Goal: Task Accomplishment & Management: Manage account settings

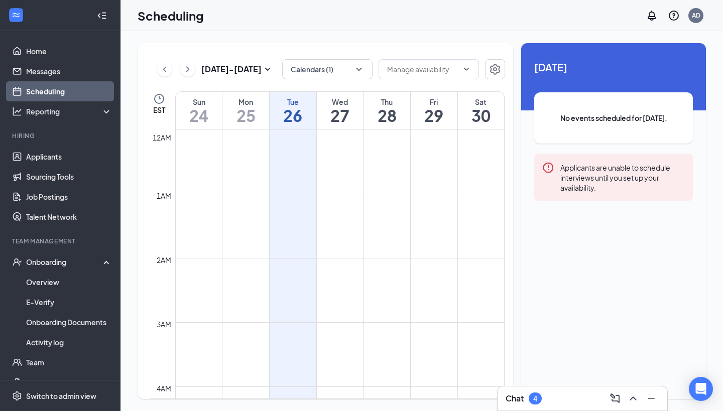
scroll to position [494, 0]
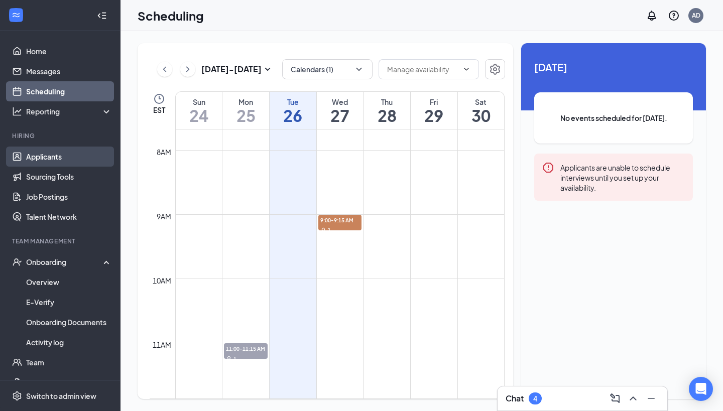
click at [44, 160] on link "Applicants" at bounding box center [69, 157] width 86 height 20
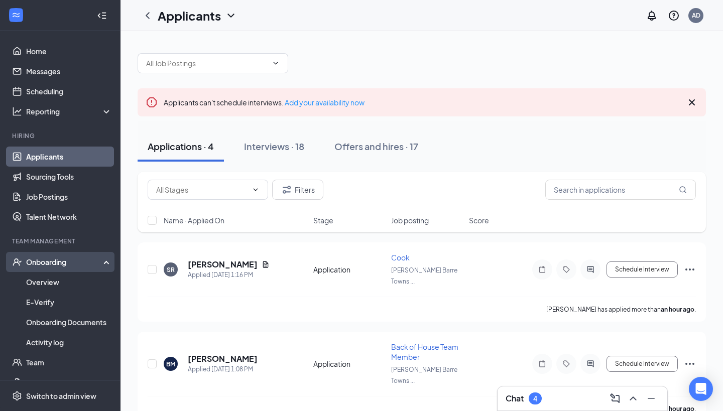
click at [52, 267] on div "Onboarding" at bounding box center [64, 262] width 77 height 10
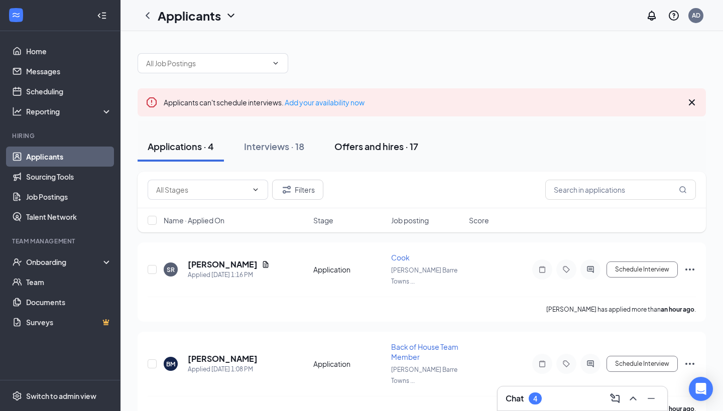
click at [394, 142] on div "Offers and hires · 17" at bounding box center [376, 146] width 84 height 13
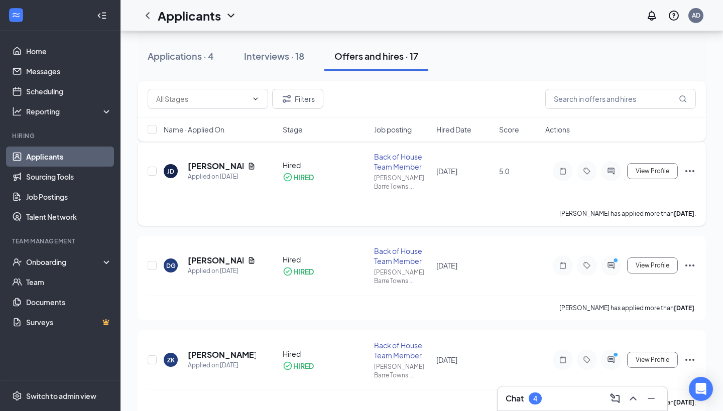
scroll to position [99, 0]
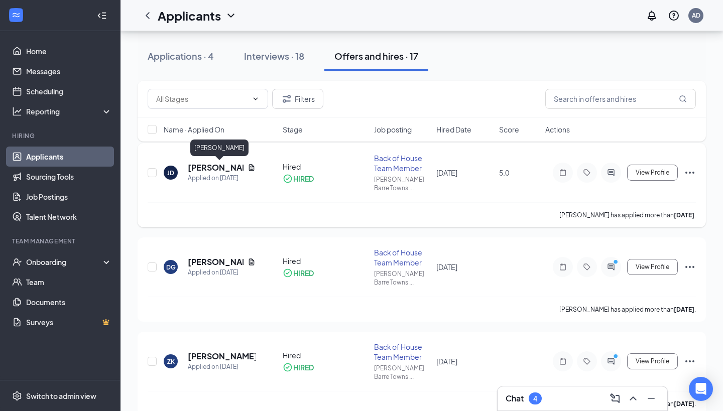
click at [212, 168] on h5 "[PERSON_NAME]" at bounding box center [216, 167] width 56 height 11
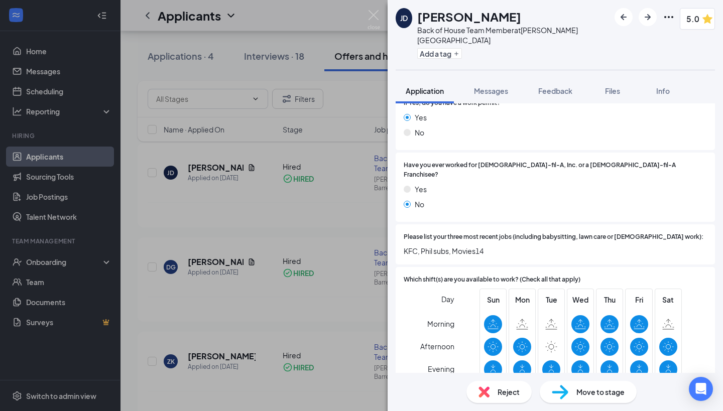
scroll to position [223, 0]
click at [238, 209] on div "[PERSON_NAME] [PERSON_NAME] Back of House Team Member at [PERSON_NAME][GEOGRAPH…" at bounding box center [361, 205] width 723 height 411
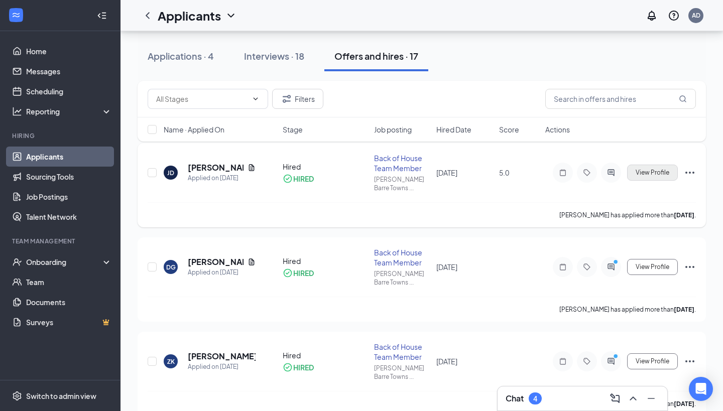
click at [644, 175] on span "View Profile" at bounding box center [653, 172] width 34 height 7
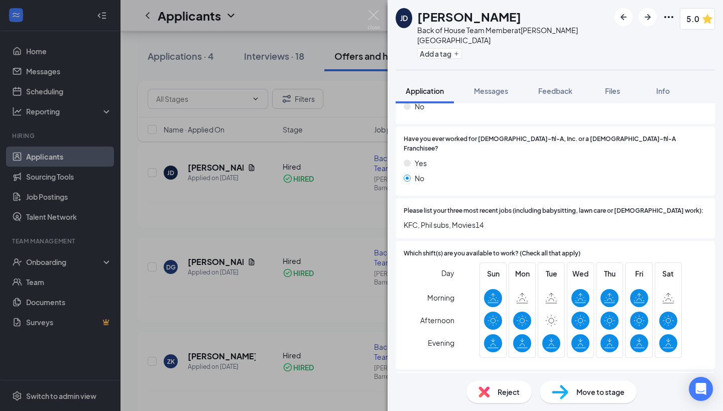
scroll to position [258, 0]
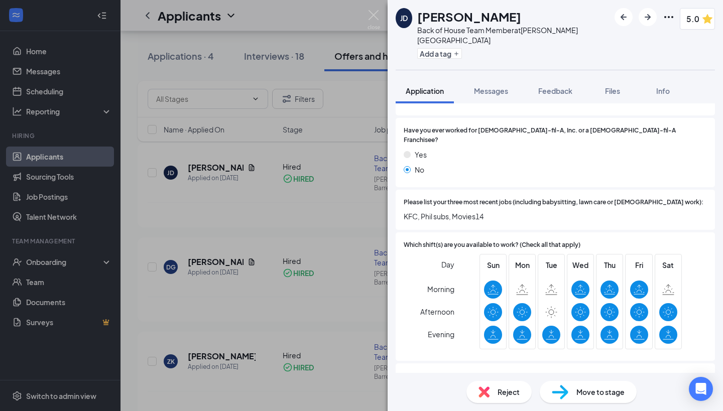
click at [306, 199] on div "[PERSON_NAME] [PERSON_NAME] Back of House Team Member at [PERSON_NAME][GEOGRAPH…" at bounding box center [361, 205] width 723 height 411
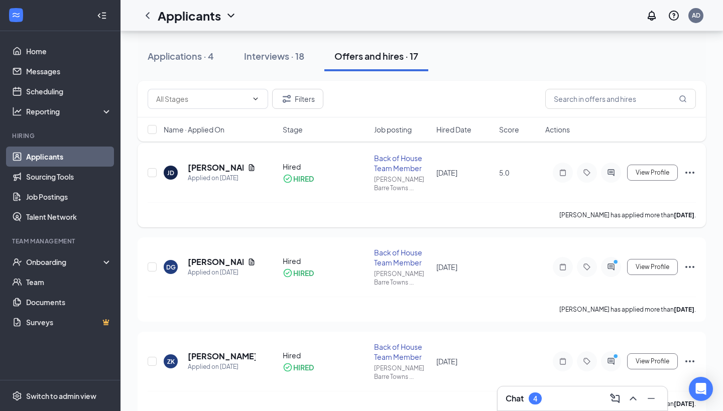
click at [695, 174] on icon "Ellipses" at bounding box center [690, 173] width 12 height 12
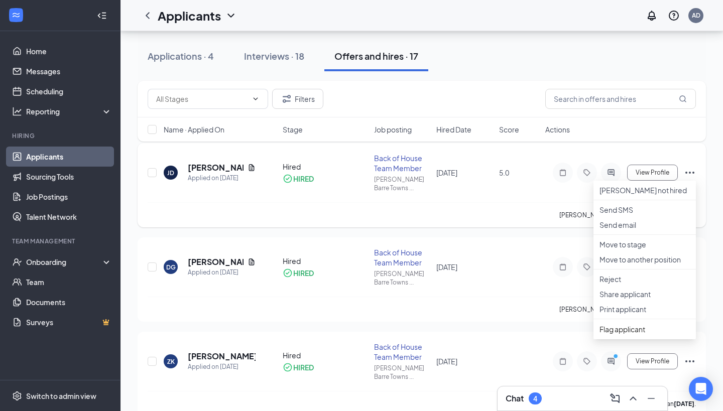
click at [296, 218] on div "[PERSON_NAME] has applied more than [DATE] ." at bounding box center [422, 214] width 548 height 25
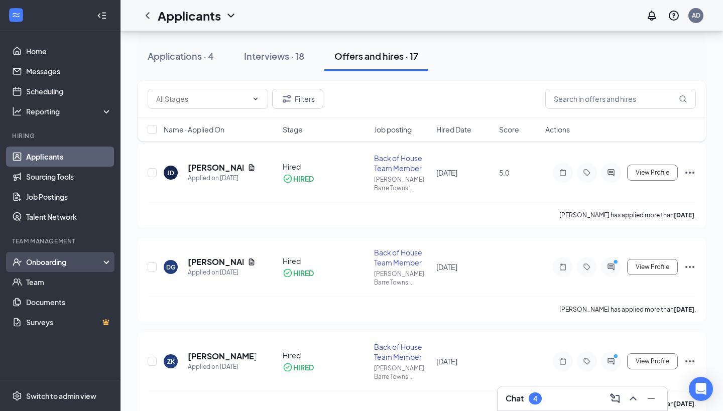
click at [59, 263] on div "Onboarding" at bounding box center [64, 262] width 77 height 10
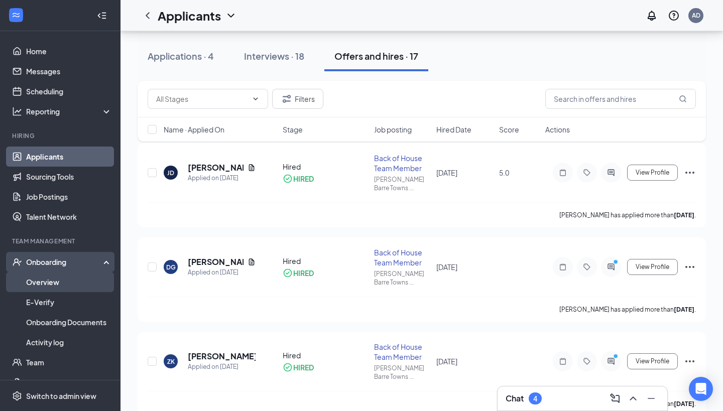
click at [46, 279] on link "Overview" at bounding box center [69, 282] width 86 height 20
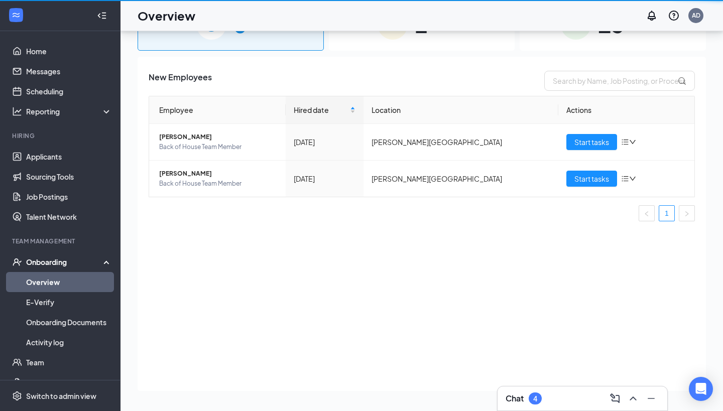
scroll to position [45, 0]
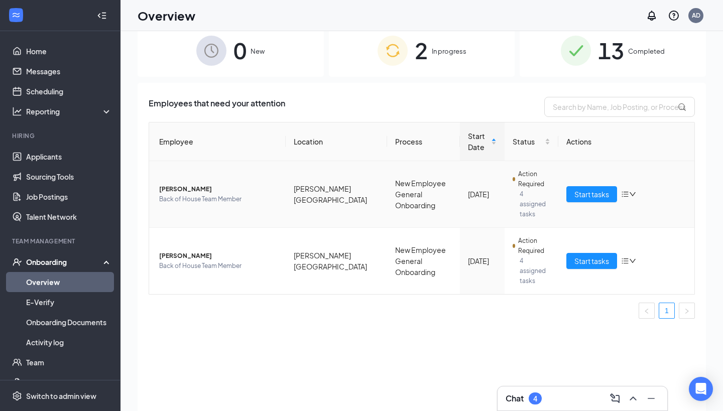
scroll to position [19, 0]
click at [659, 52] on span "Completed" at bounding box center [646, 51] width 37 height 10
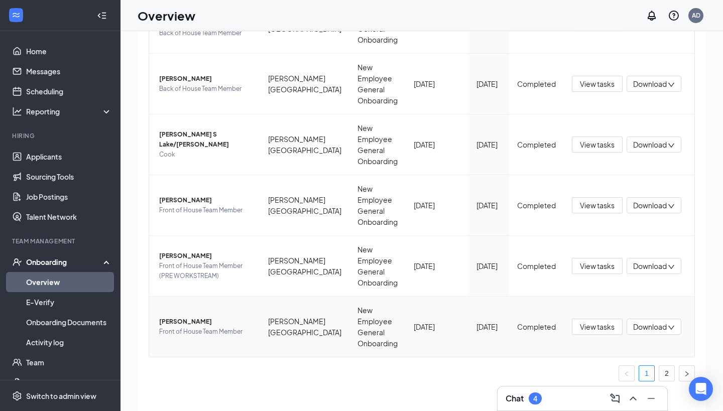
scroll to position [411, 0]
click at [67, 265] on div "Onboarding" at bounding box center [64, 262] width 77 height 10
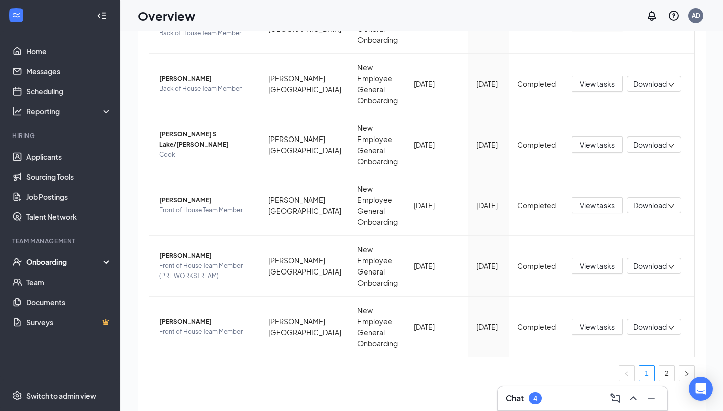
click at [58, 261] on div "Onboarding" at bounding box center [64, 262] width 77 height 10
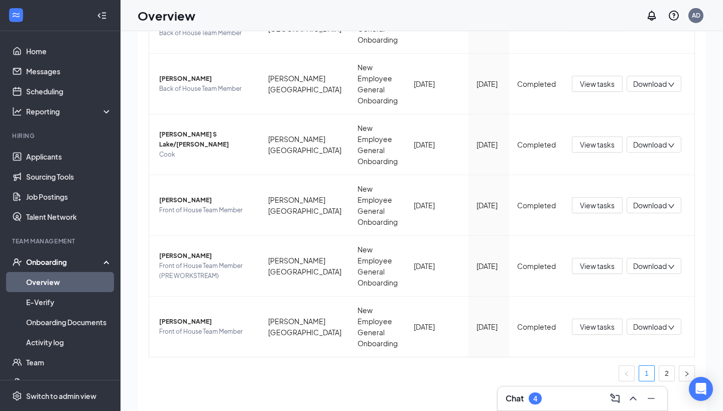
click at [58, 281] on link "Overview" at bounding box center [69, 282] width 86 height 20
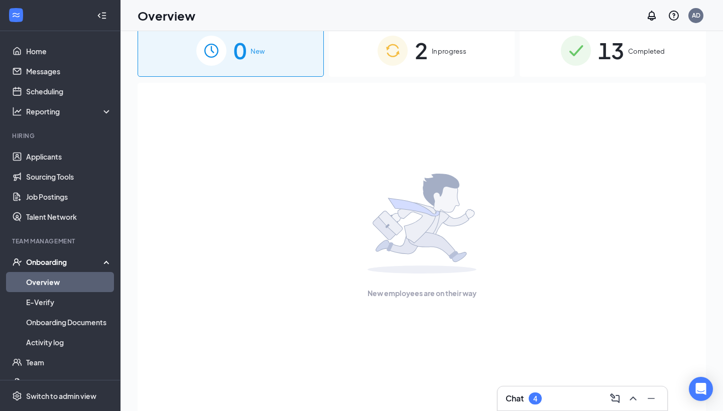
click at [454, 49] on span "In progress" at bounding box center [449, 51] width 35 height 10
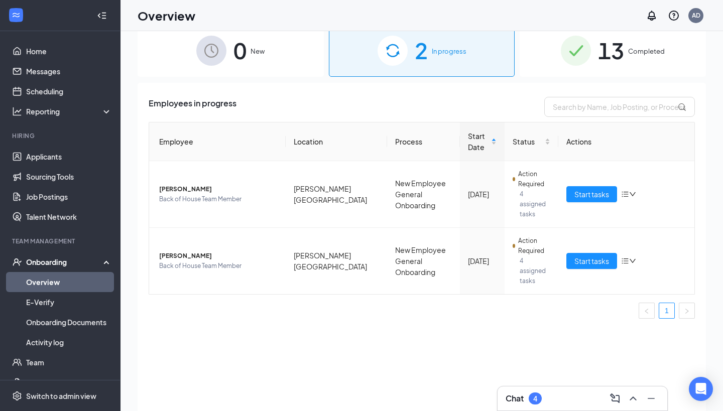
click at [568, 47] on img at bounding box center [576, 51] width 30 height 30
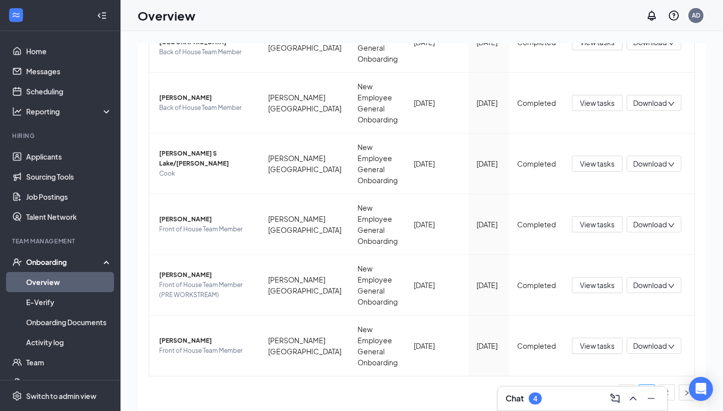
scroll to position [411, 0]
drag, startPoint x: 586, startPoint y: 391, endPoint x: 646, endPoint y: 411, distance: 64.0
click at [646, 411] on div "Chat 4" at bounding box center [582, 398] width 171 height 25
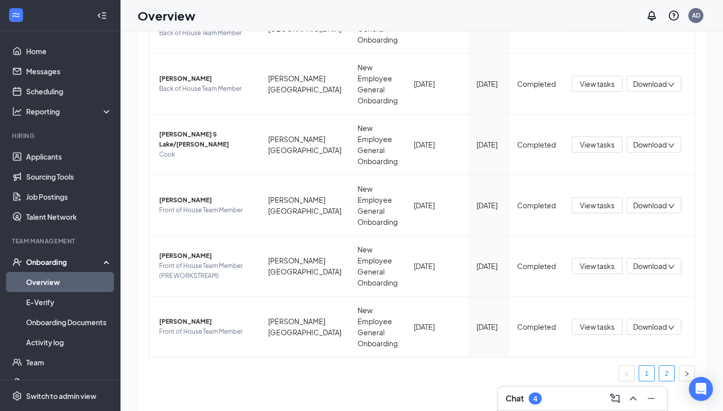
click at [660, 366] on li "2" at bounding box center [667, 374] width 16 height 16
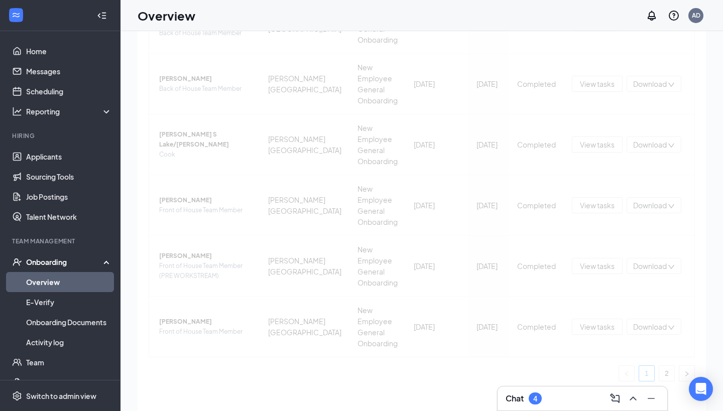
click at [669, 375] on div "Employee Location Process Onboarded date Start Date Status Actions Greisy L De …" at bounding box center [422, 46] width 546 height 671
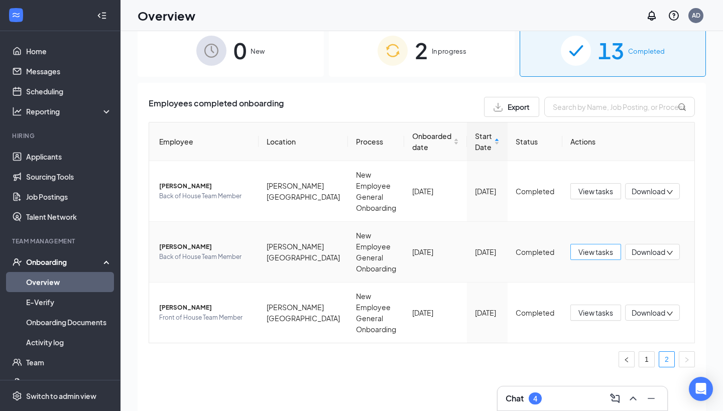
click at [586, 254] on span "View tasks" at bounding box center [595, 252] width 35 height 11
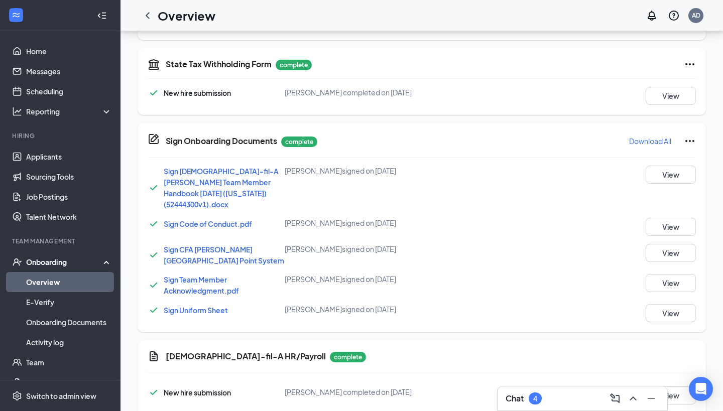
scroll to position [579, 0]
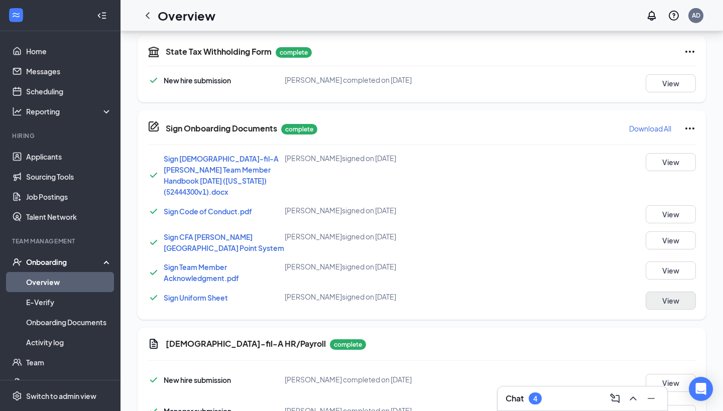
click at [661, 309] on button "View" at bounding box center [671, 301] width 50 height 18
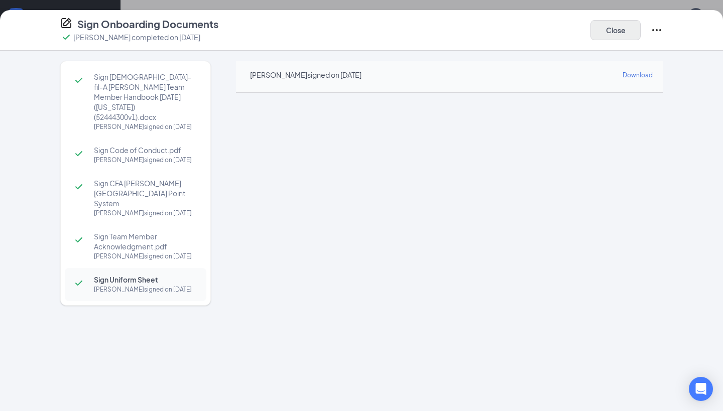
click at [604, 29] on button "Close" at bounding box center [616, 30] width 50 height 20
